Goal: Task Accomplishment & Management: Complete application form

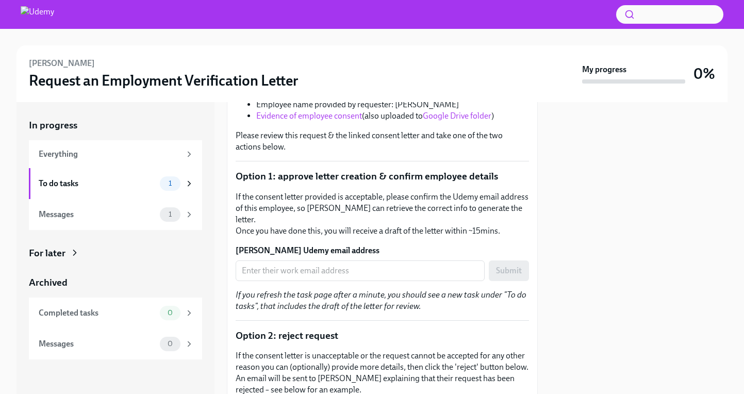
scroll to position [307, 0]
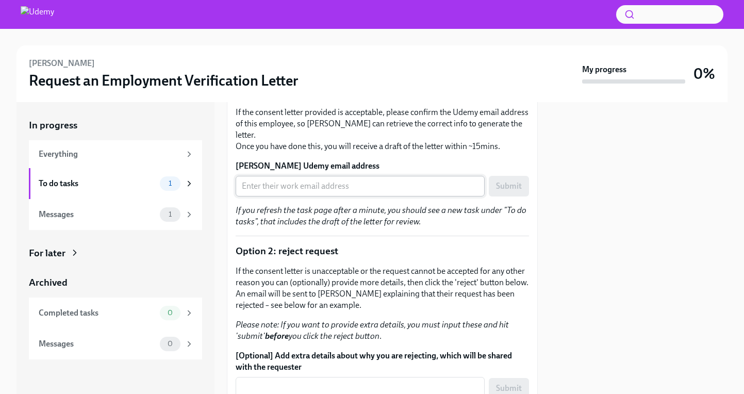
click at [333, 176] on input "[PERSON_NAME] Udemy email address" at bounding box center [360, 186] width 249 height 21
paste input "[PERSON_NAME][EMAIL_ADDRESS][PERSON_NAME][DOMAIN_NAME]"
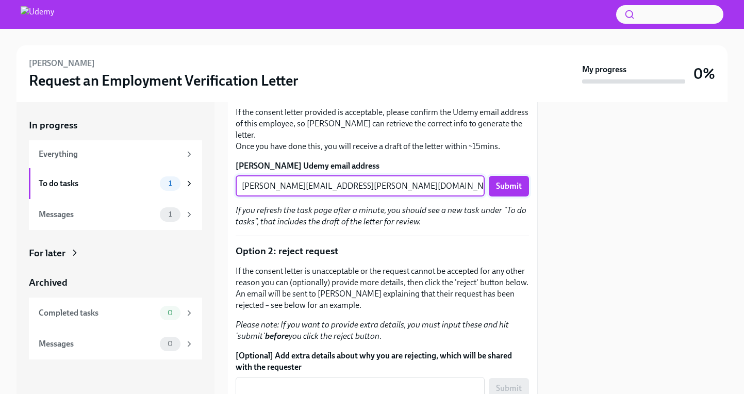
type input "[PERSON_NAME][EMAIL_ADDRESS][PERSON_NAME][DOMAIN_NAME]"
click at [511, 181] on span "Submit" at bounding box center [509, 186] width 26 height 10
